Goal: Task Accomplishment & Management: Use online tool/utility

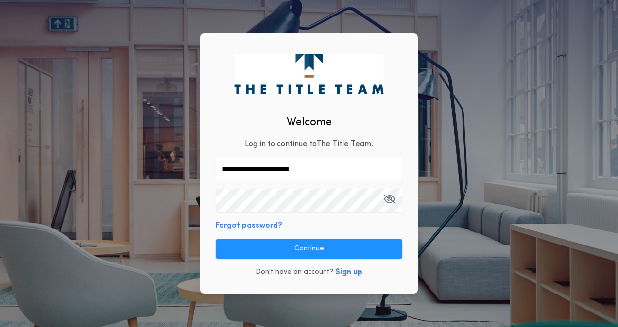
click at [244, 240] on button "Continue" at bounding box center [309, 249] width 187 height 19
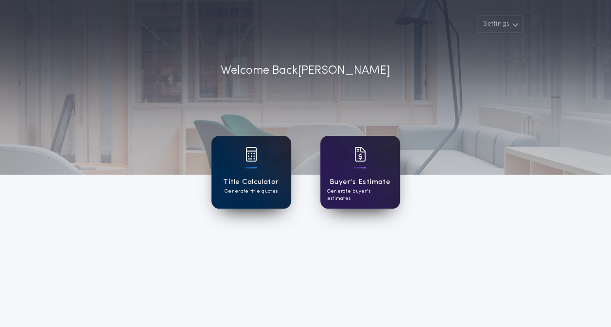
click at [265, 204] on div "Title Calculator Generate title quotes" at bounding box center [251, 172] width 80 height 73
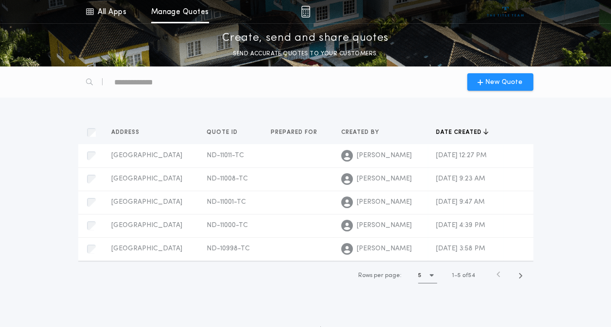
click at [502, 92] on div "New Quote" at bounding box center [305, 82] width 466 height 31
click at [502, 89] on div "New Quote" at bounding box center [500, 81] width 66 height 17
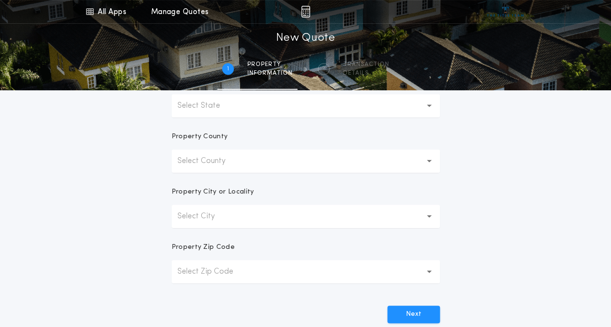
scroll to position [200, 0]
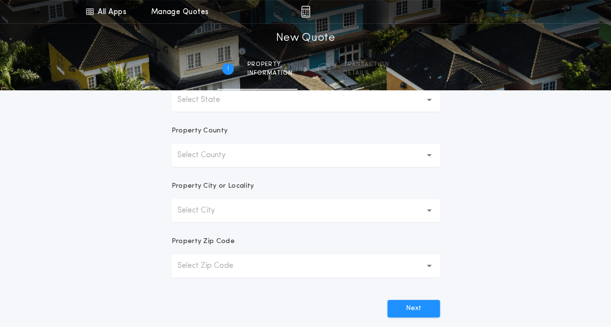
click at [232, 116] on form "Prepared For Property Address Property State Select State Property County Selec…" at bounding box center [306, 104] width 292 height 428
click at [231, 113] on form "Prepared For Property Address Property State Select State Property County Selec…" at bounding box center [306, 104] width 292 height 428
click at [231, 110] on button "Select State" at bounding box center [306, 99] width 268 height 23
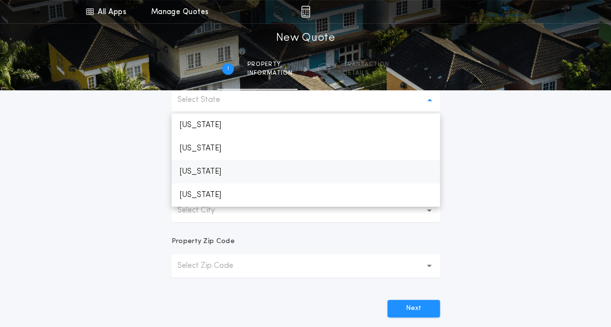
click at [207, 170] on p "[US_STATE]" at bounding box center [306, 171] width 268 height 23
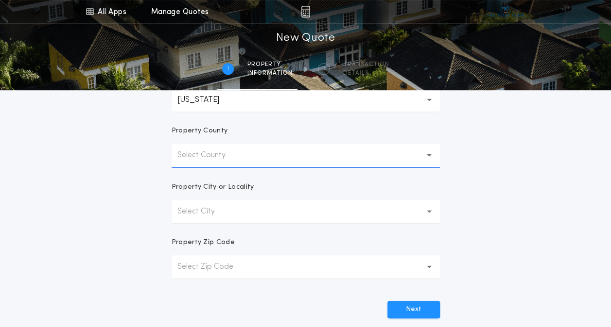
click at [207, 159] on p "Select County" at bounding box center [209, 156] width 64 height 12
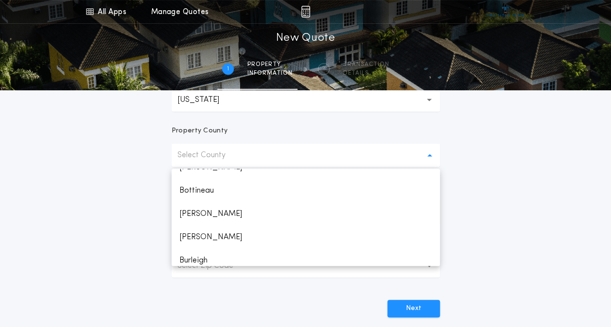
scroll to position [105, 0]
click at [200, 238] on p "Burleigh" at bounding box center [306, 238] width 268 height 23
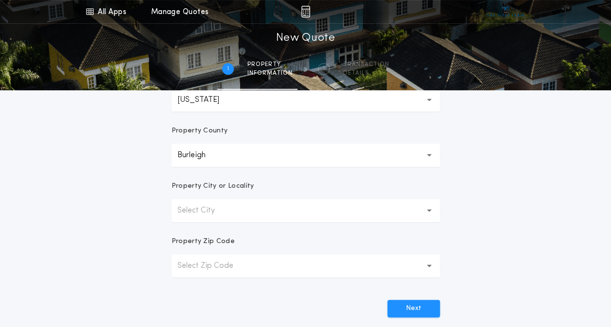
click at [212, 214] on p "Select City" at bounding box center [203, 211] width 53 height 12
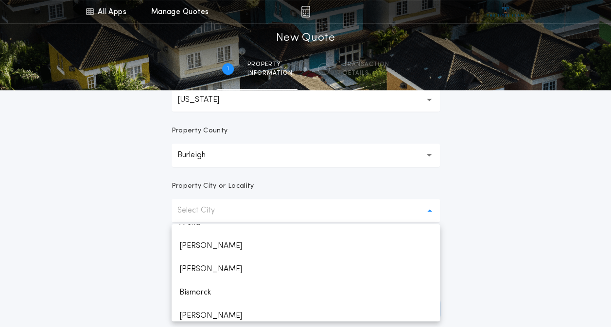
scroll to position [45, 0]
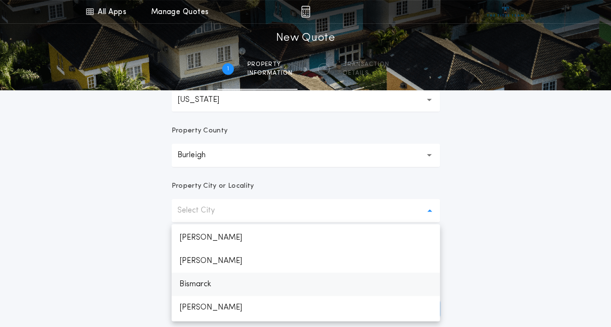
click at [243, 285] on p "Bismarck" at bounding box center [306, 284] width 268 height 23
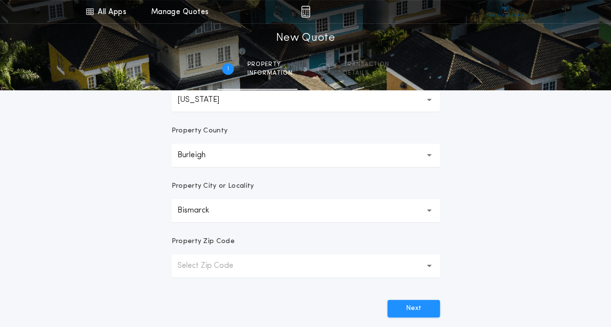
click at [233, 269] on p "Select Zip Code" at bounding box center [212, 266] width 71 height 12
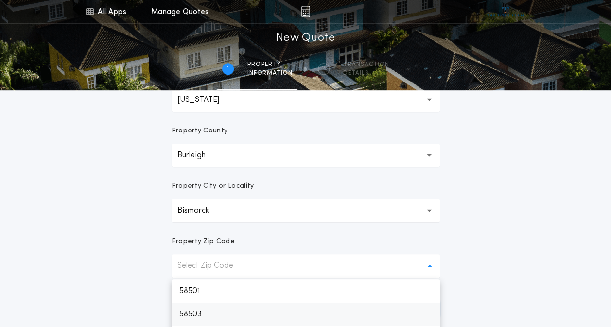
click at [211, 306] on p "58503" at bounding box center [306, 314] width 268 height 23
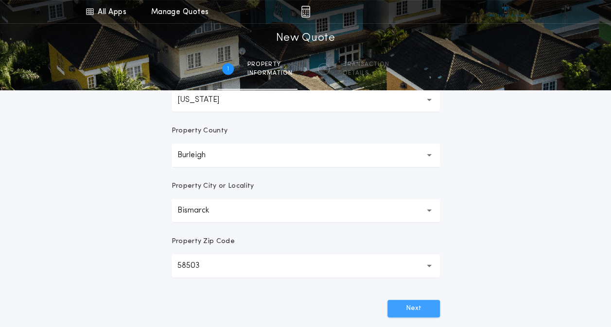
click at [401, 314] on button "Next" at bounding box center [413, 308] width 52 height 17
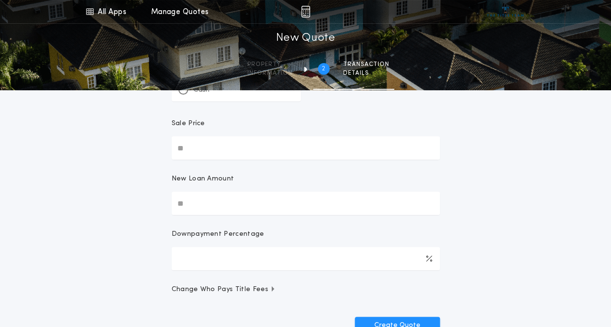
scroll to position [41, 0]
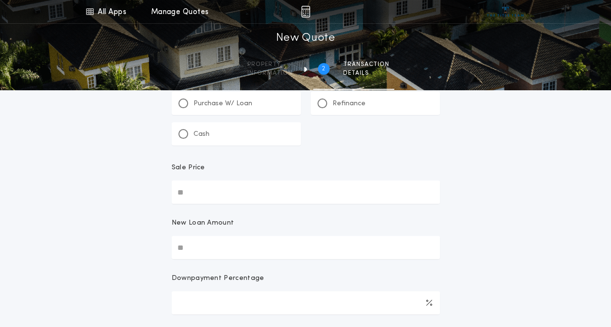
click at [349, 97] on div "Refinance" at bounding box center [374, 103] width 129 height 23
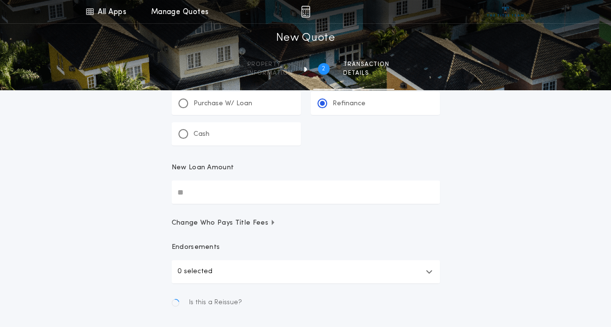
click at [199, 190] on input "New Loan Amount" at bounding box center [306, 192] width 268 height 23
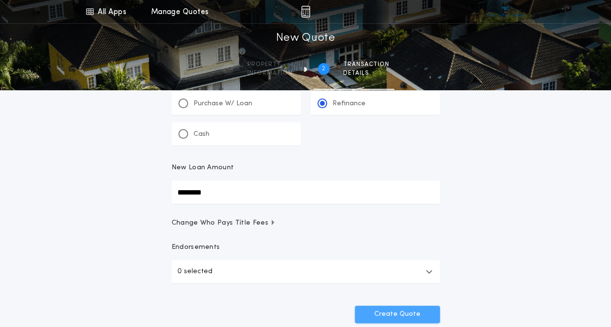
type input "********"
click at [402, 314] on button "Create Quote" at bounding box center [397, 314] width 85 height 17
